Goal: Task Accomplishment & Management: Manage account settings

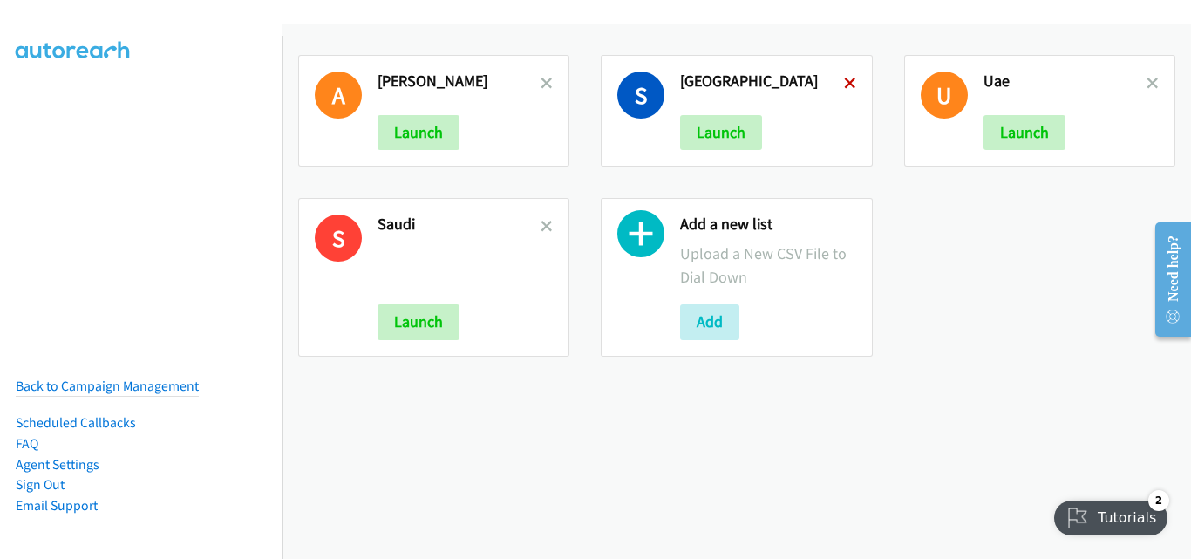
click at [844, 79] on icon at bounding box center [850, 84] width 12 height 12
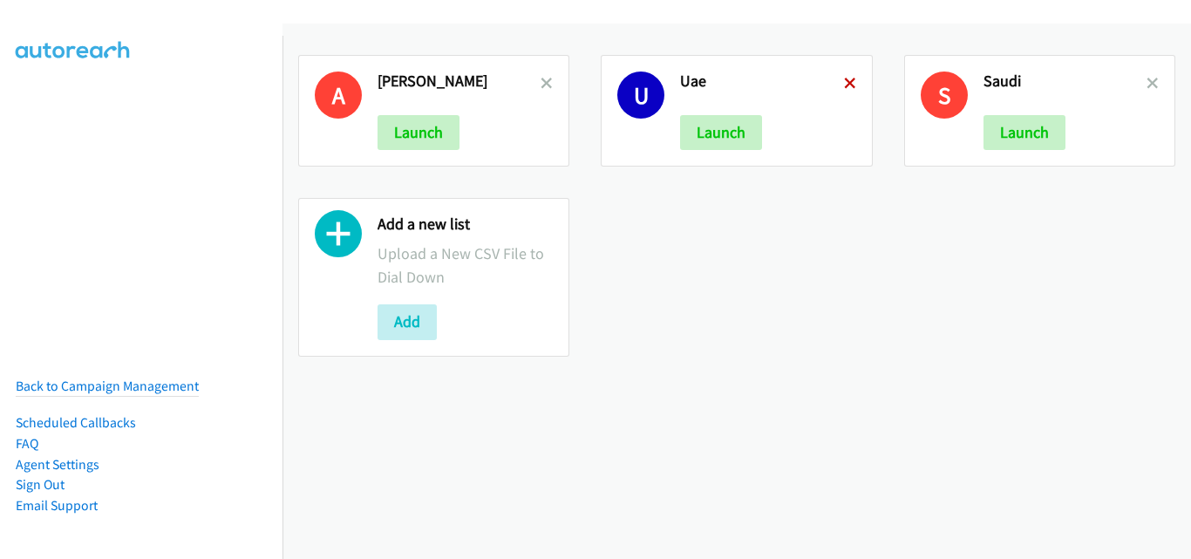
click at [844, 83] on icon at bounding box center [850, 84] width 12 height 12
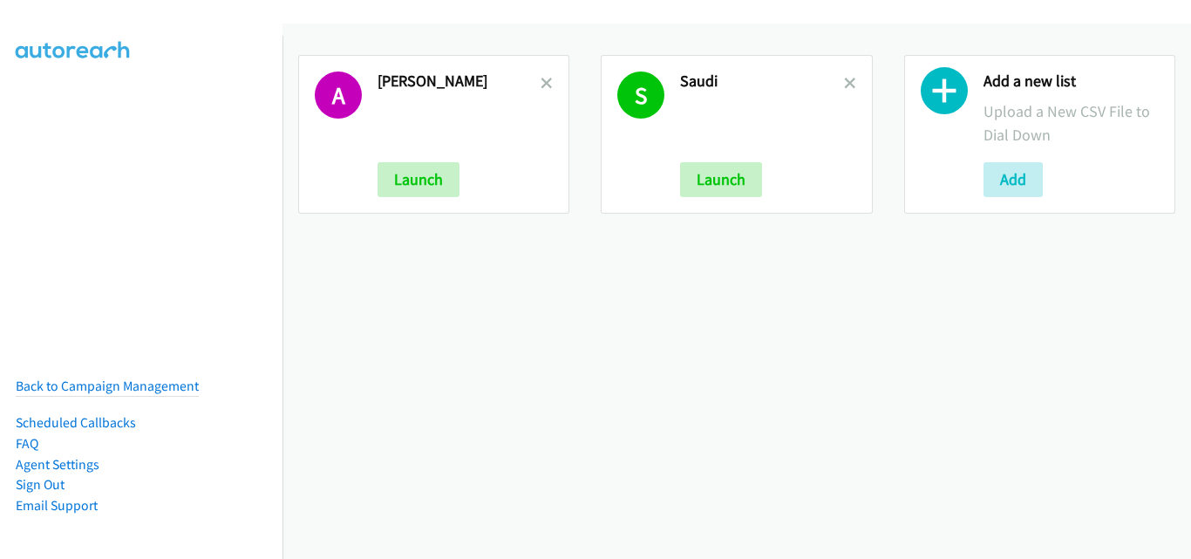
click at [844, 83] on icon at bounding box center [850, 84] width 12 height 12
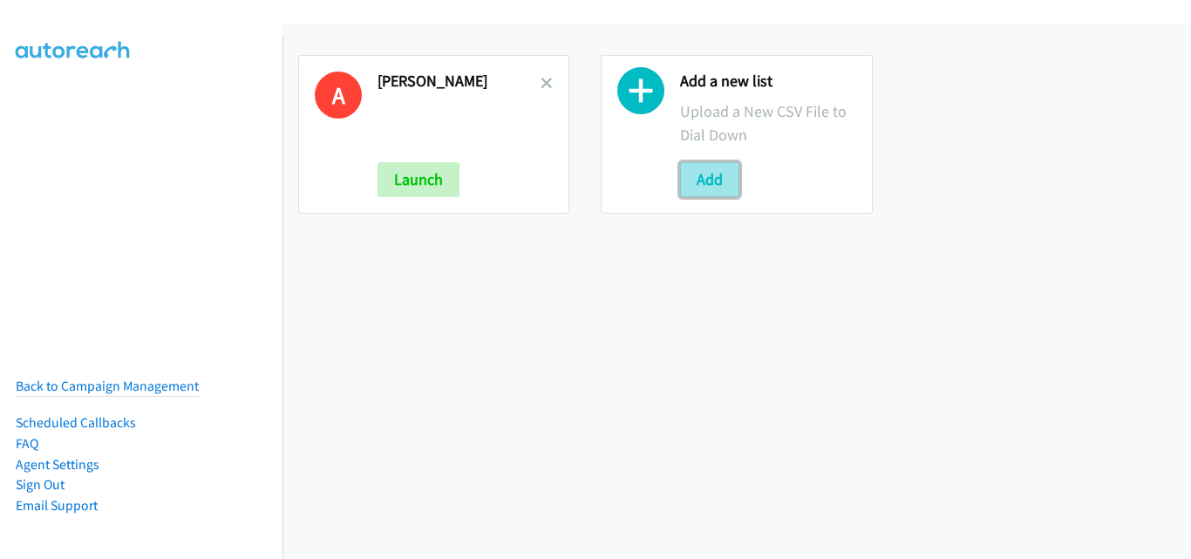
click at [717, 180] on button "Add" at bounding box center [709, 179] width 59 height 35
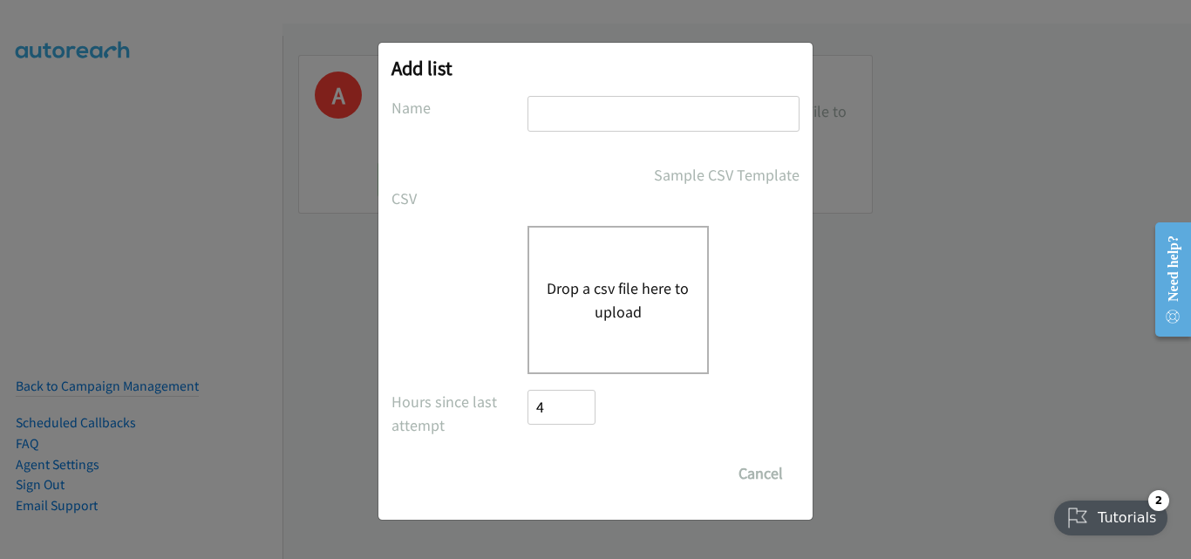
click at [660, 301] on button "Drop a csv file here to upload" at bounding box center [618, 299] width 143 height 47
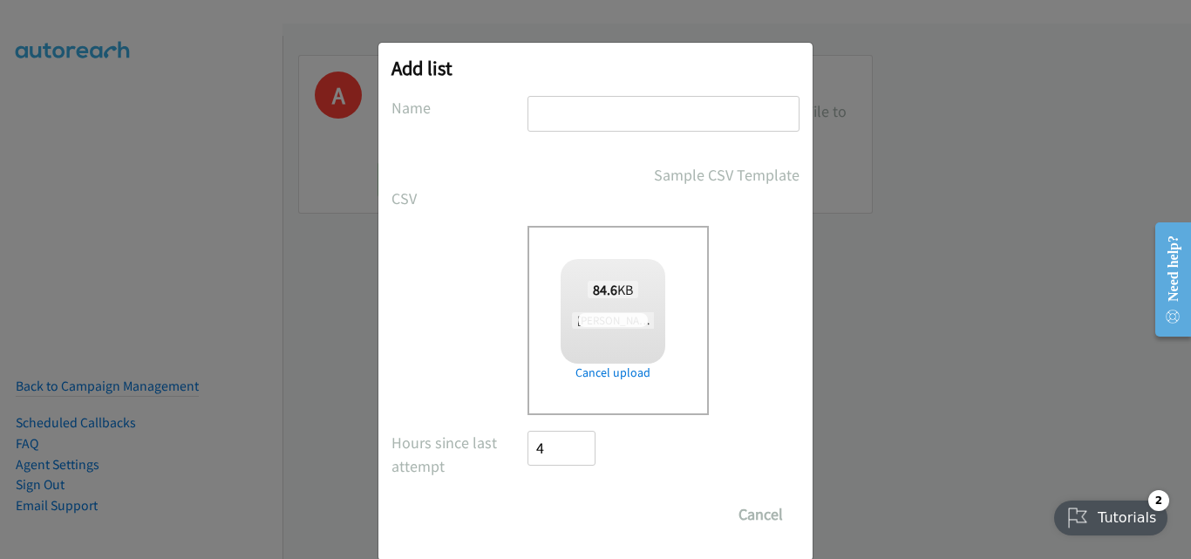
click at [608, 126] on input "text" at bounding box center [664, 114] width 272 height 36
type input "call list"
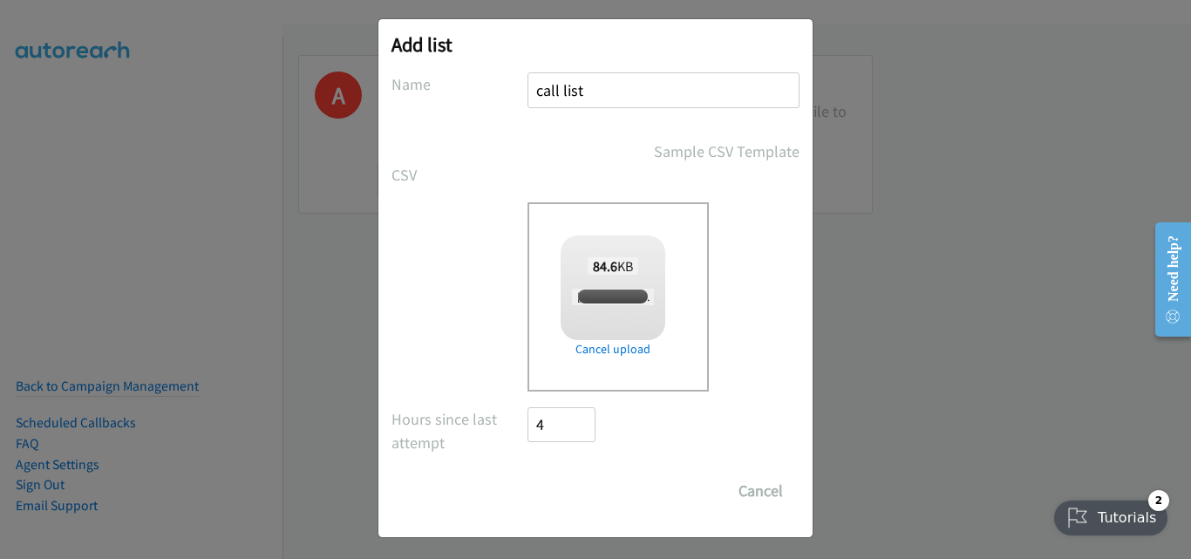
scroll to position [29, 0]
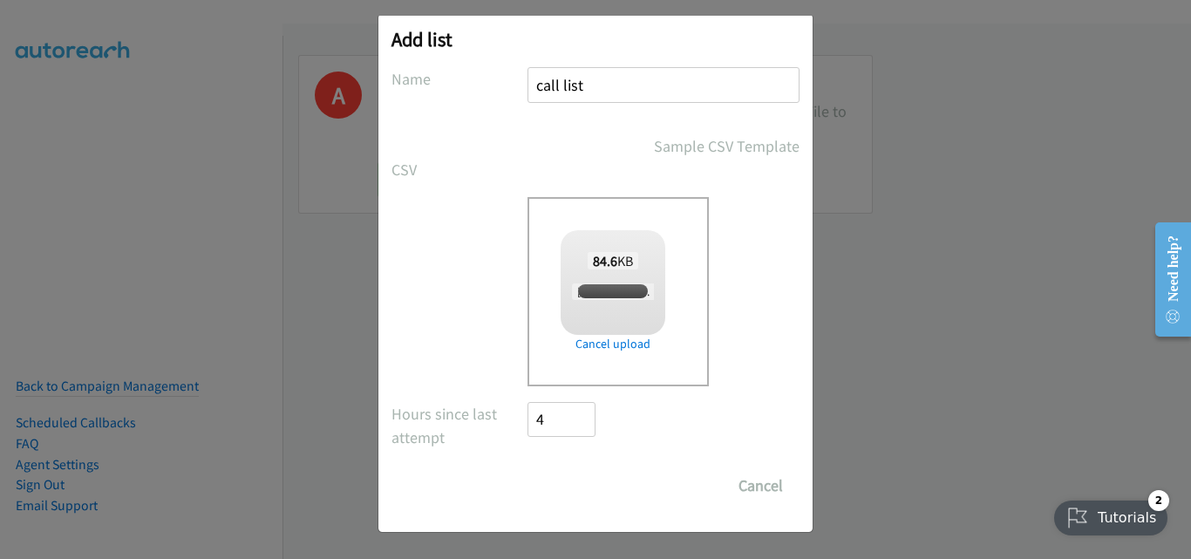
checkbox input "true"
type input "call list"
click at [554, 488] on input "Save List" at bounding box center [574, 485] width 92 height 35
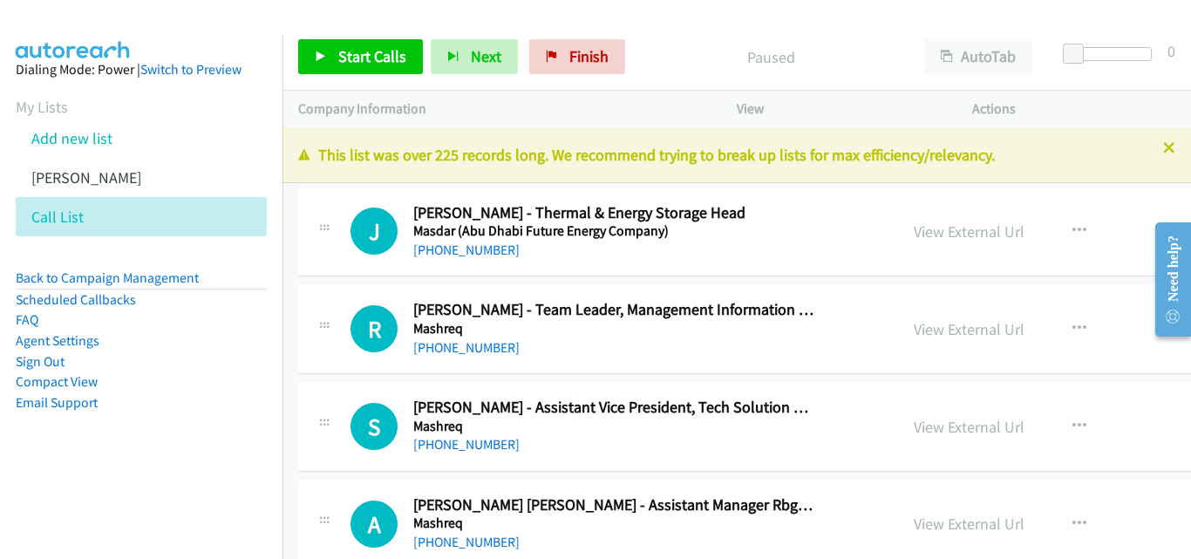
click at [681, 108] on p "Company Information" at bounding box center [501, 109] width 407 height 21
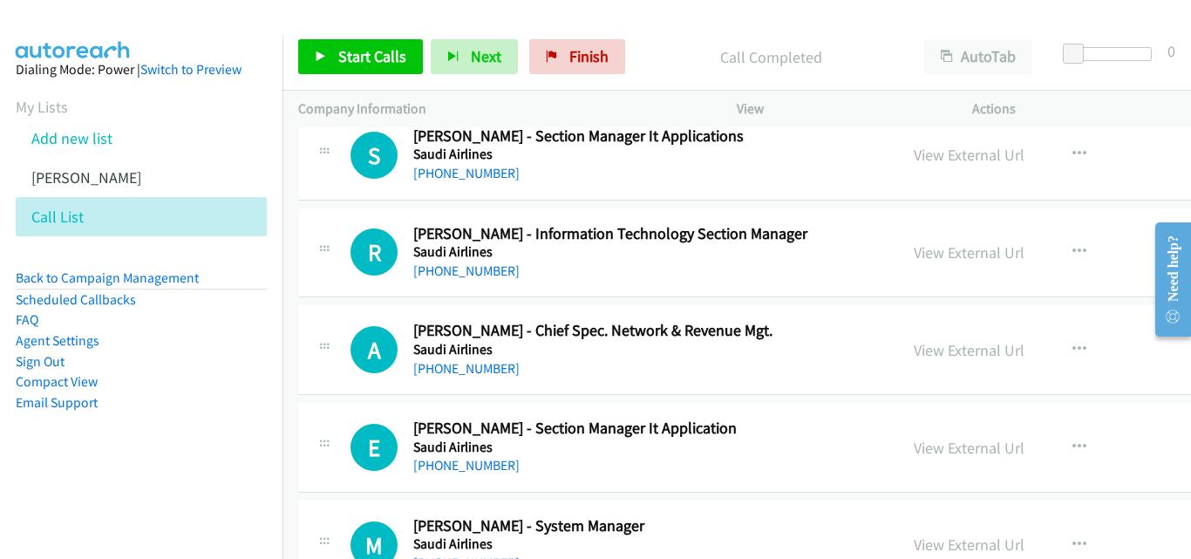
scroll to position [18531, 0]
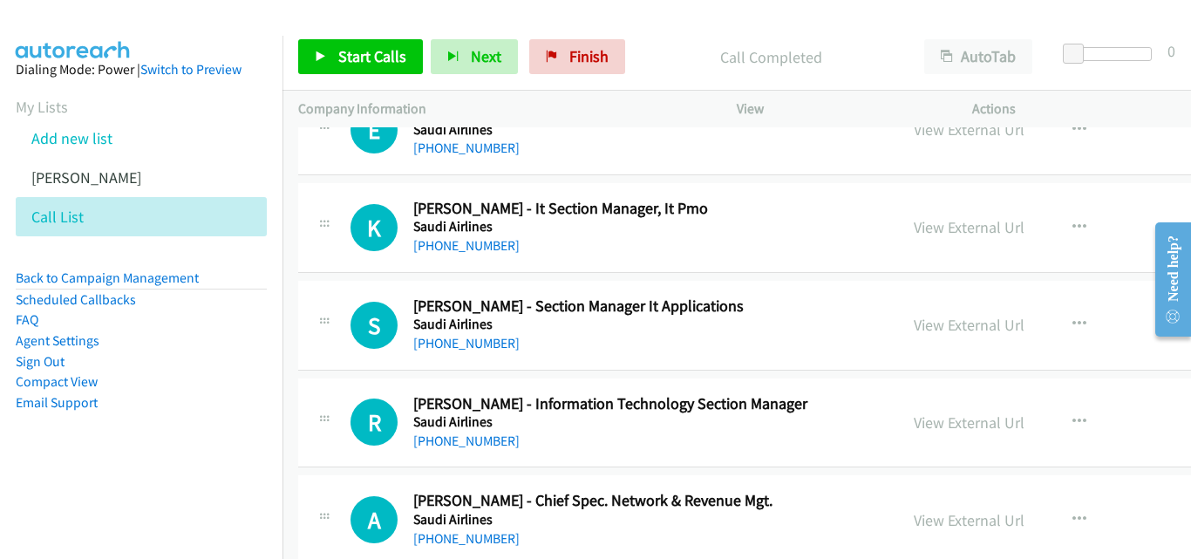
drag, startPoint x: 1187, startPoint y: 522, endPoint x: 46, endPoint y: 133, distance: 1205.2
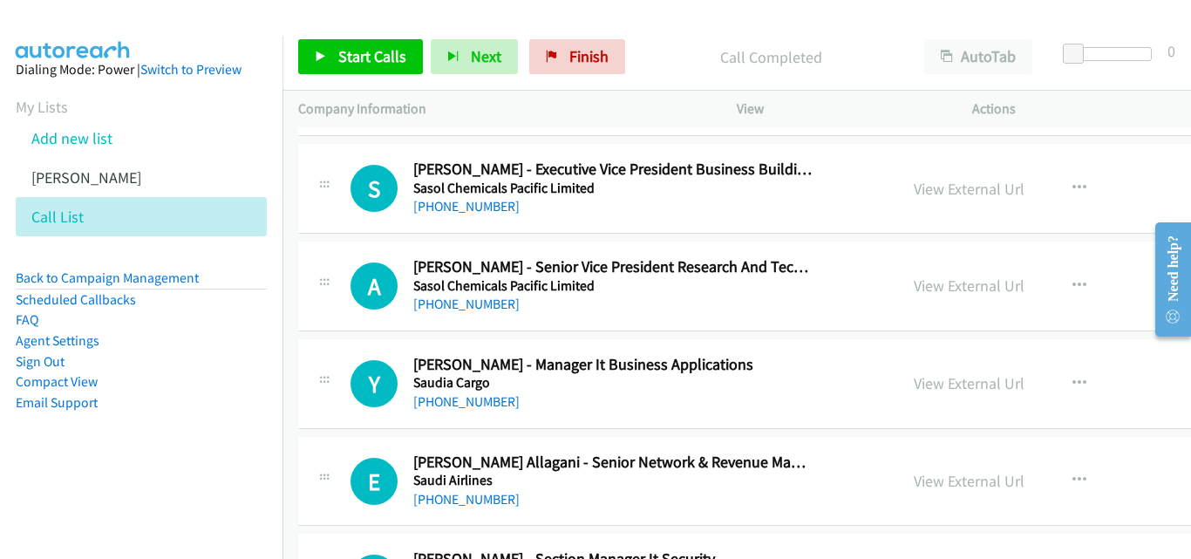
scroll to position [17921, 0]
